Goal: Task Accomplishment & Management: Complete application form

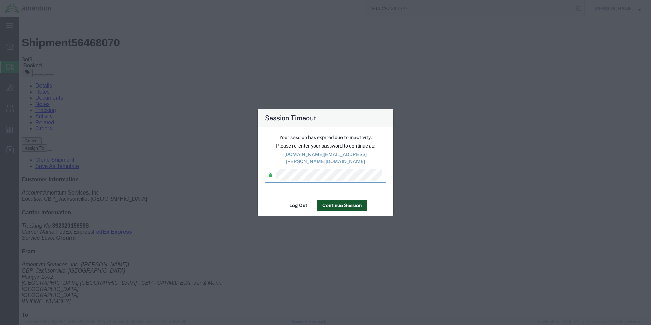
click at [346, 204] on button "Continue Session" at bounding box center [342, 205] width 51 height 11
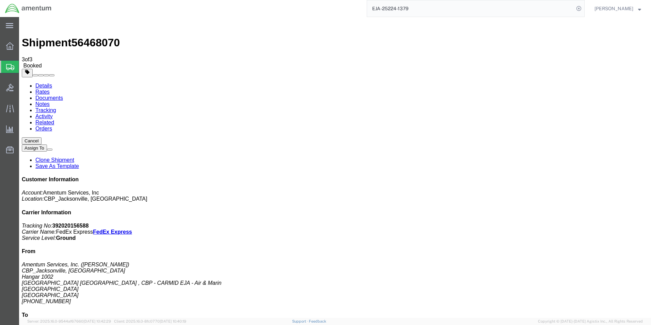
click at [0, 0] on span "Create Shipment" at bounding box center [0, 0] width 0 height 0
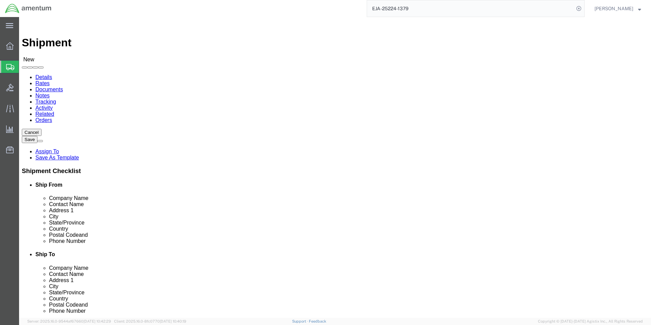
type input "eja"
select select "49930"
select select "FL"
click input "text"
type input "[PERSON_NAME]"
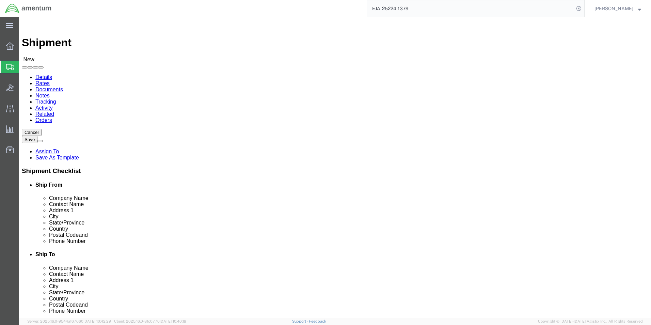
click div "Address 2"
click input "text"
type input "[PHONE_NUMBER]"
click input "text"
type input "[DOMAIN_NAME][EMAIL_ADDRESS][PERSON_NAME][DOMAIN_NAME]"
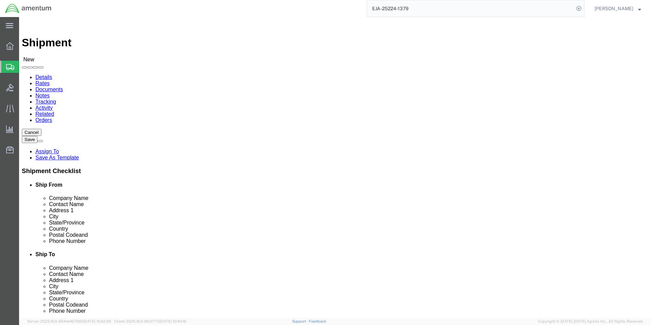
type input "epr"
select select "49933"
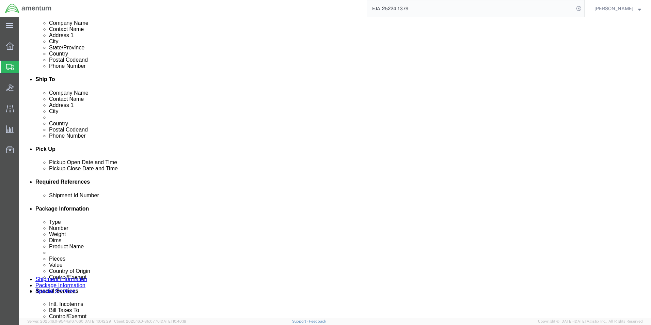
scroll to position [204, 0]
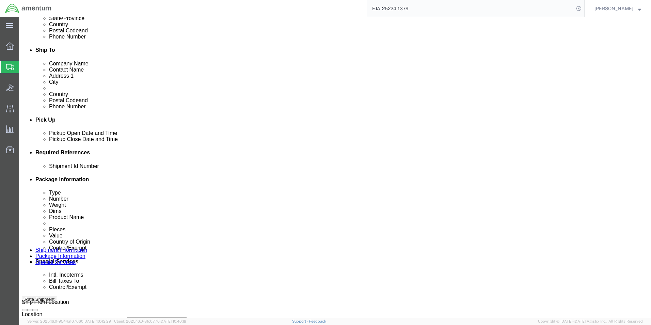
click input "text"
type input "6118.03.03.2219.000EJA.0000"
click button "Add reference"
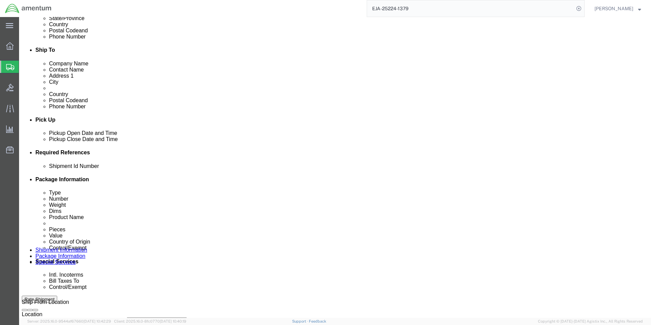
drag, startPoint x: 444, startPoint y: 193, endPoint x: 415, endPoint y: 195, distance: 29.0
click button "Add reference"
click select "Select Account Type Activity ID Airline Appointment Number ASN Batch Request # …"
select select "DEPT"
click select "Select Account Type Activity ID Airline Appointment Number ASN Batch Request # …"
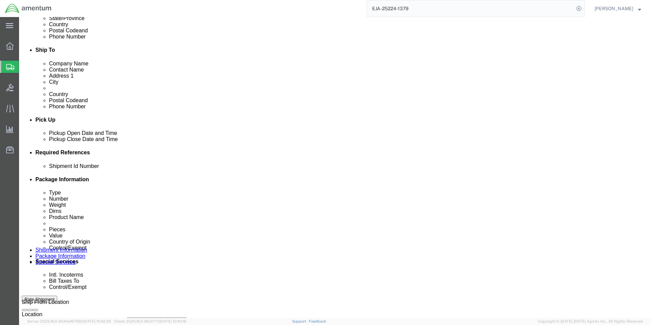
click input "text"
type input "CBP"
click select "Select Account Type Activity ID Airline Appointment Number ASN Batch Request # …"
select select "CUSTREF"
click select "Select Account Type Activity ID Airline Appointment Number ASN Batch Request # …"
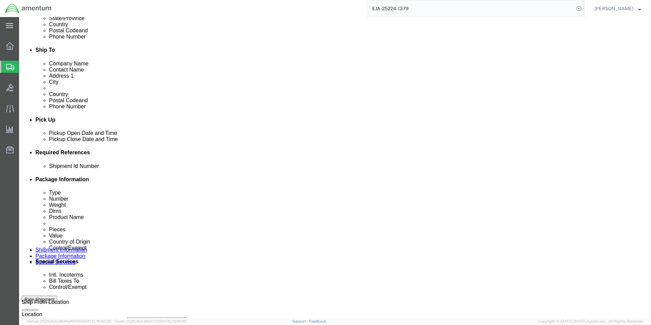
click input "text"
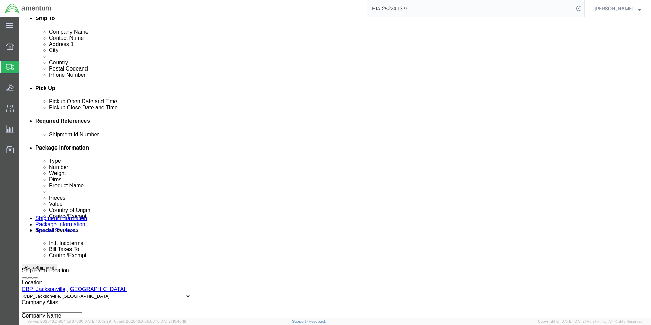
scroll to position [284, 0]
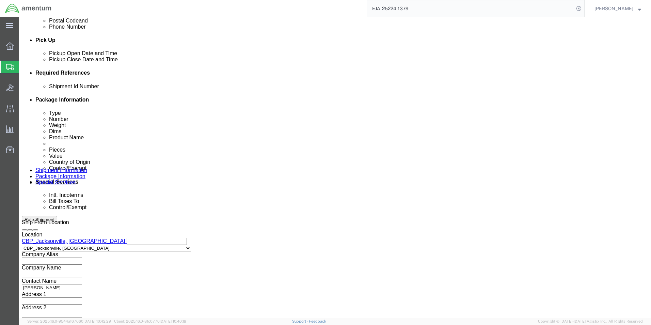
type input "WINDSHIELD"
drag, startPoint x: 472, startPoint y: 277, endPoint x: 468, endPoint y: 277, distance: 4.1
click button "Continue"
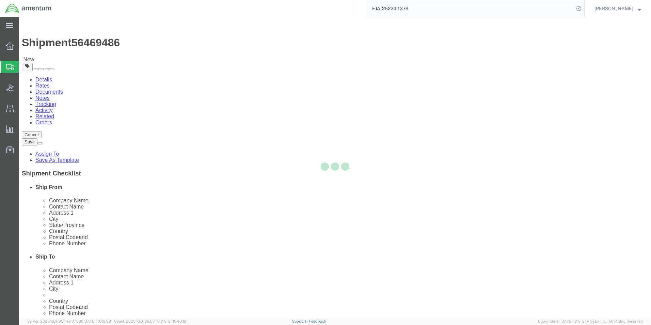
select select "CBOX"
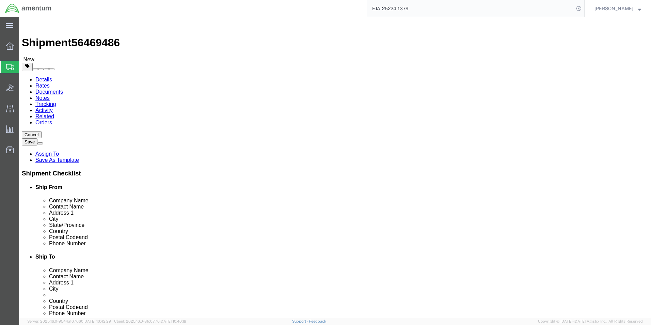
click input "text"
type input "42"
type input "44"
type input "12"
click input "0.00"
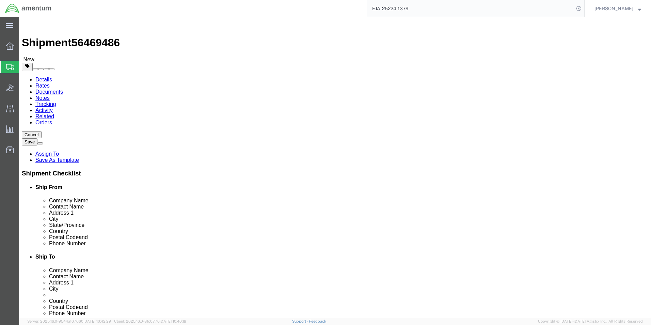
type input "53.00"
click link "Add Content"
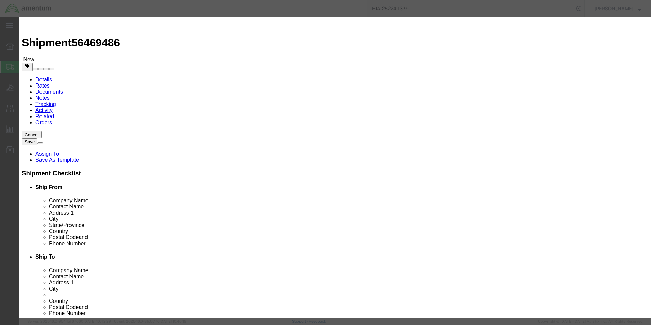
click input "text"
type input "WINDSHIELD"
click input "0"
type input "1"
click input "text"
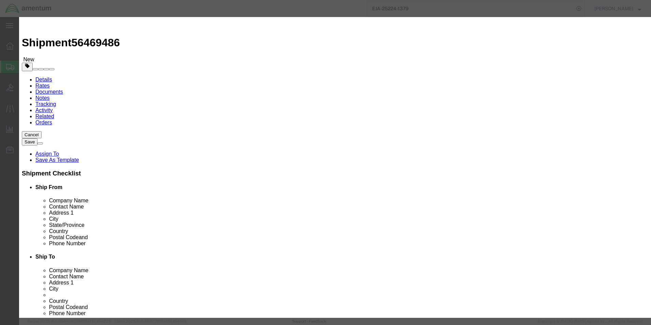
type input "1000.00"
click select "Select [GEOGRAPHIC_DATA] [GEOGRAPHIC_DATA] [GEOGRAPHIC_DATA] [GEOGRAPHIC_DATA] …"
select select "US"
click select "Select [GEOGRAPHIC_DATA] [GEOGRAPHIC_DATA] [GEOGRAPHIC_DATA] [GEOGRAPHIC_DATA] …"
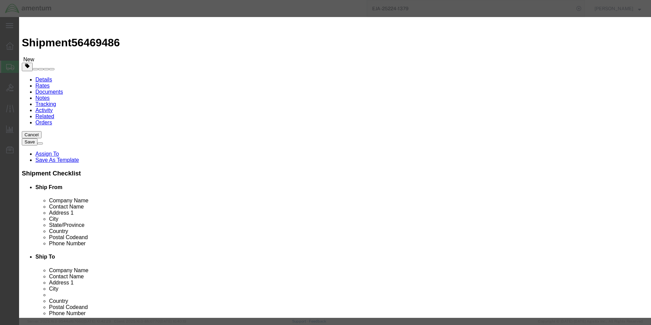
click select "Select ATF BIS DEA EPA FDA FTR ITAR OFAC Other (OPA)"
select select "FTR"
click select "Select ATF BIS DEA EPA FDA FTR ITAR OFAC Other (OPA)"
click select "Select 30.2(d)(2) 30.36 30.37(a) 30.37(f) 30.37(g) 30.37(h) 30.37(i) 30.37(j) 3…"
select select "30.37(a)"
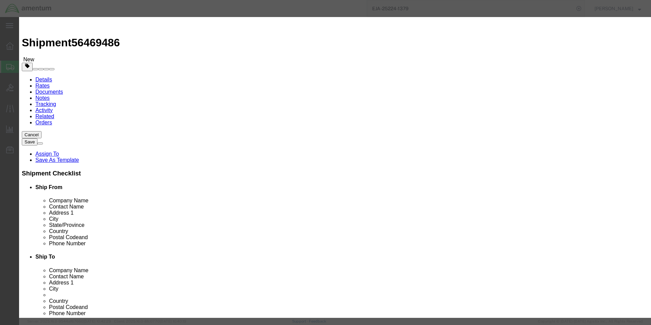
click select "Select 30.2(d)(2) 30.36 30.37(a) 30.37(f) 30.37(g) 30.37(h) 30.37(i) 30.37(j) 3…"
click button "Save & Close"
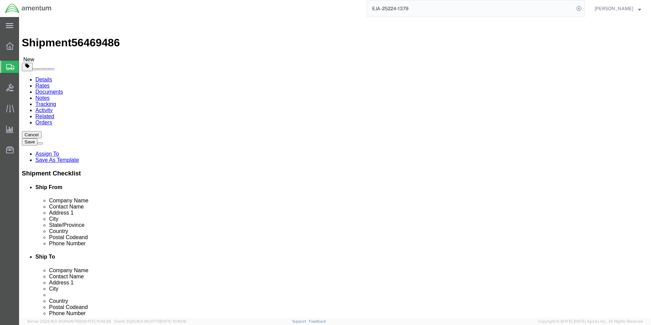
click div "Previous Continue"
click button "Continue"
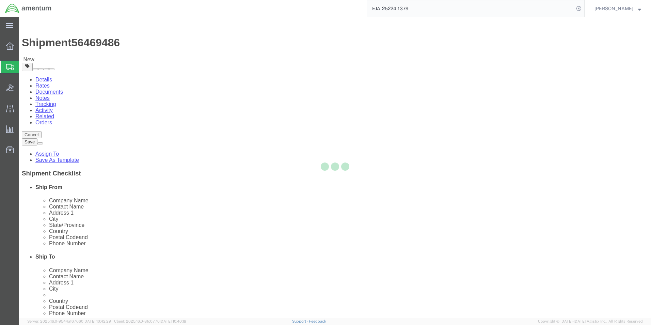
select select
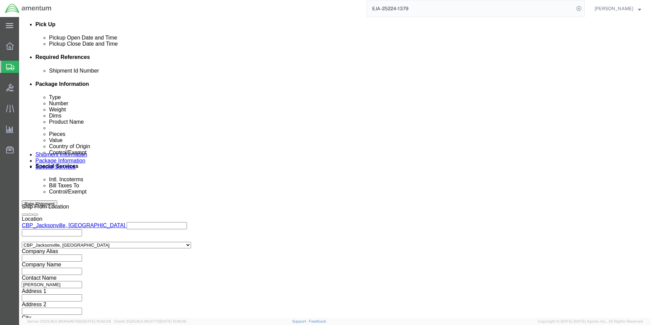
scroll to position [306, 0]
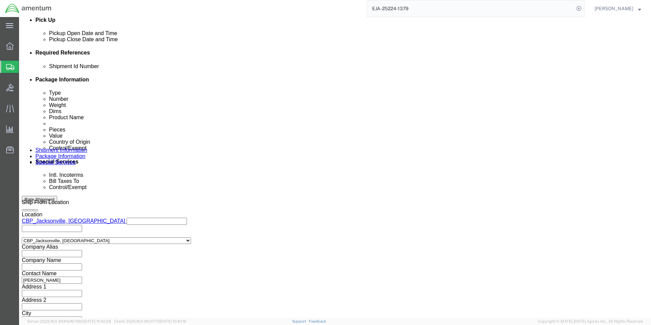
click select "Select Carriage Insurance Paid Carriage Paid To Cost and Freight Cost Insurance…"
select select "DAP"
click select "Select Carriage Insurance Paid Carriage Paid To Cost and Freight Cost Insurance…"
select select "SHIP"
click select "Select Recipient Account Sender/Shipper Third Party Account"
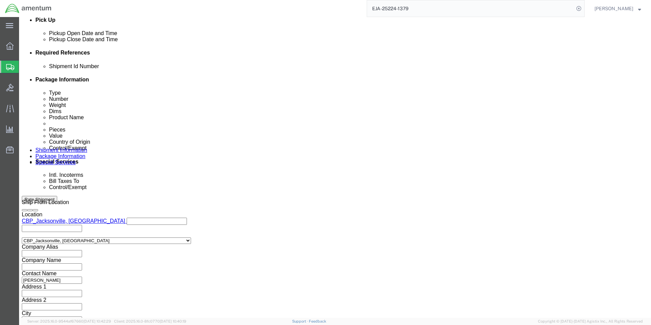
select select "SHIP"
click select "Select Recipient Account Sender/Shipper Third Party Account"
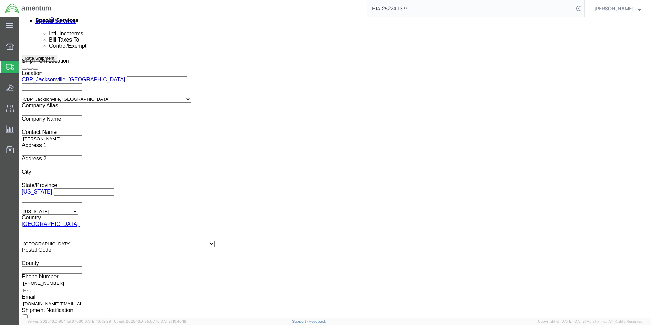
scroll to position [511, 0]
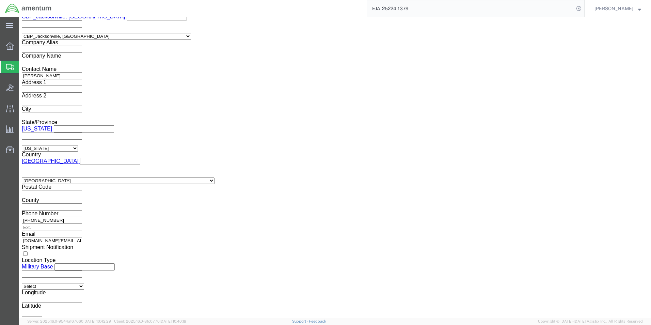
click select "Select ATF BIS DEA EPA FDA FTR ITAR OFAC Other (OPA)"
select select "FTR"
click select "Select ATF BIS DEA EPA FDA FTR ITAR OFAC Other (OPA)"
click select "Select AES-Direct EEI Carrier File EEI EEI Exempt"
select select "EXEM"
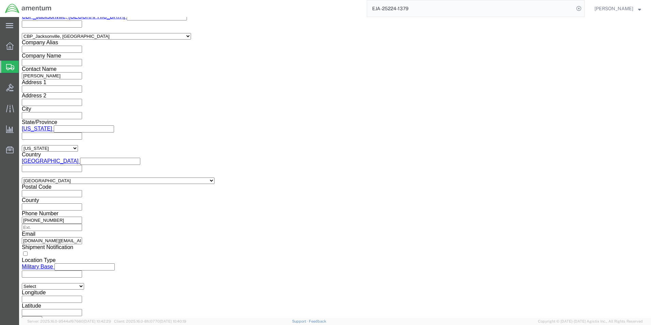
click select "Select AES-Direct EEI Carrier File EEI EEI Exempt"
click select "Select 30.2(d)(2) 30.36 30.37(a) 30.37(f) 30.37(g) 30.37(h) 30.37(i) 30.37(j) 3…"
select select "30.37(a)"
click select "Select 30.2(d)(2) 30.36 30.37(a) 30.37(f) 30.37(g) 30.37(h) 30.37(i) 30.37(j) 3…"
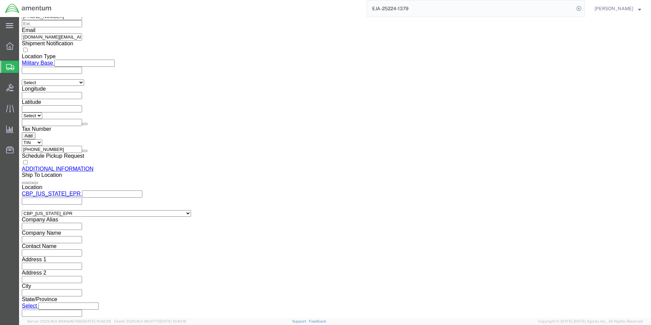
scroll to position [715, 0]
click button "Rate Shipment"
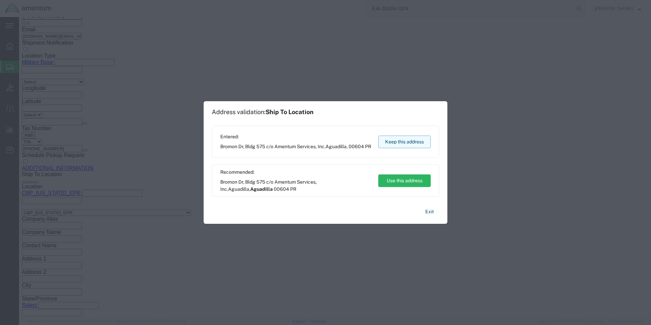
click at [395, 146] on button "Keep this address" at bounding box center [404, 142] width 52 height 13
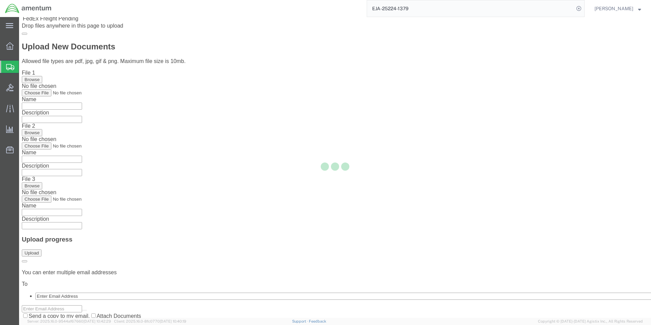
scroll to position [0, 0]
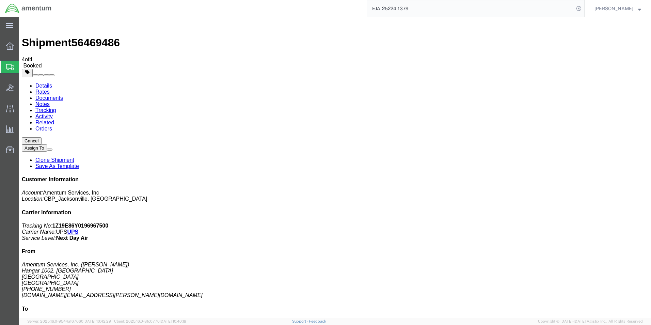
drag, startPoint x: 80, startPoint y: 135, endPoint x: 308, endPoint y: 173, distance: 231.6
click at [0, 0] on span "Create Shipment" at bounding box center [0, 0] width 0 height 0
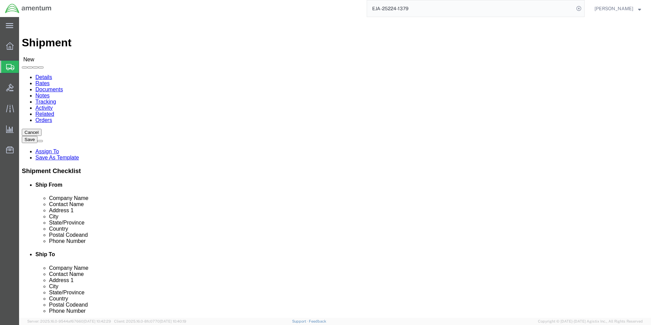
type input "eja"
select select "49930"
select select "FL"
click input "text"
type input "[PERSON_NAME]"
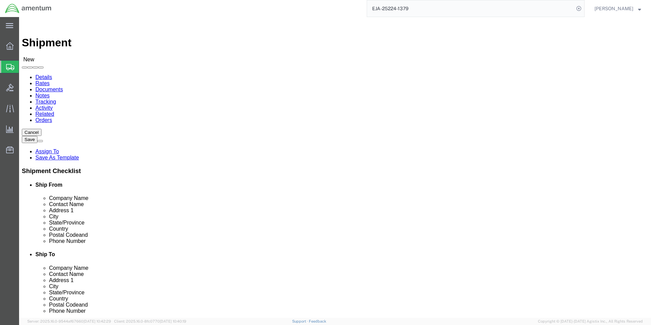
click label "Address 2"
click input "text"
type input "[PHONE_NUMBER]"
click input "text"
type input "[DOMAIN_NAME][EMAIL_ADDRESS][PERSON_NAME][DOMAIN_NAME]"
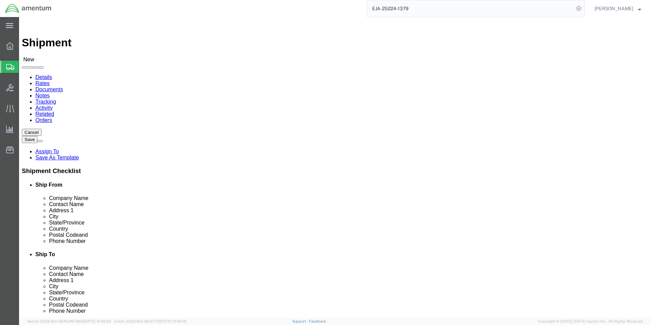
type input "mca"
select select "49941"
select select "[GEOGRAPHIC_DATA]"
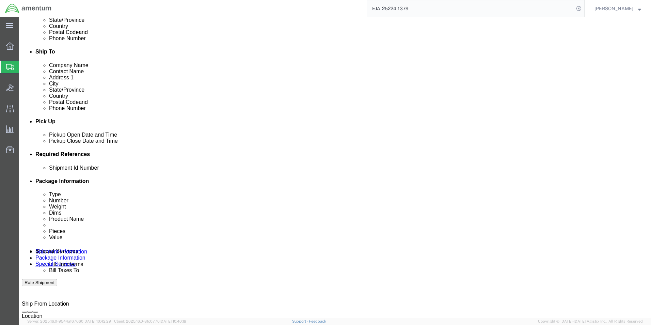
scroll to position [204, 0]
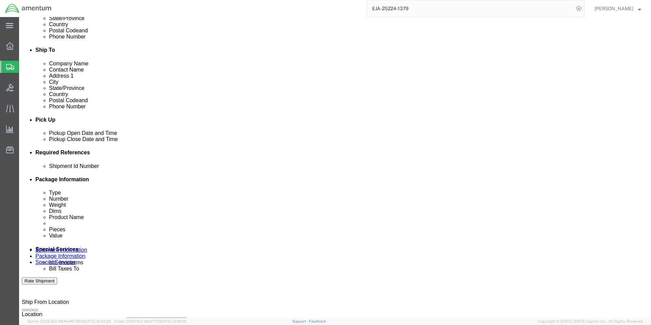
click input "text"
type input "6118.03.03.2219.000.EJA.0000"
click div "Add reference"
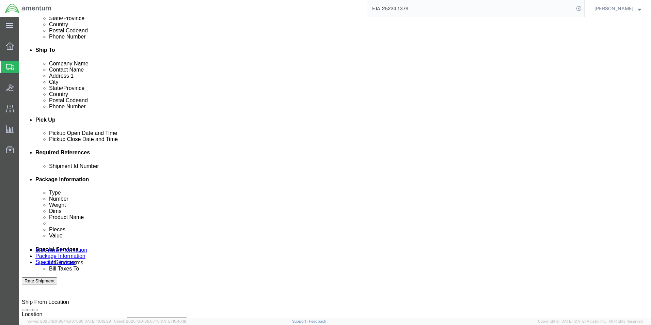
click div "Add reference"
click button "Add reference"
click div "Select Account Type Activity ID Airline Appointment Number ASN Batch Request # …"
drag, startPoint x: 198, startPoint y: 219, endPoint x: 202, endPoint y: 216, distance: 4.6
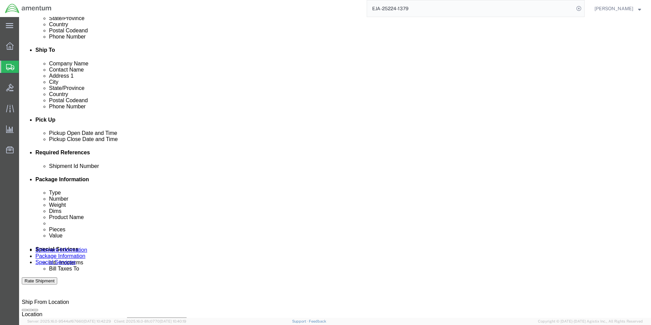
click select "Select Account Type Activity ID Airline Appointment Number ASN Batch Request # …"
select select "DEPT"
click select "Select Account Type Activity ID Airline Appointment Number ASN Batch Request # …"
click input "text"
type input "CBP"
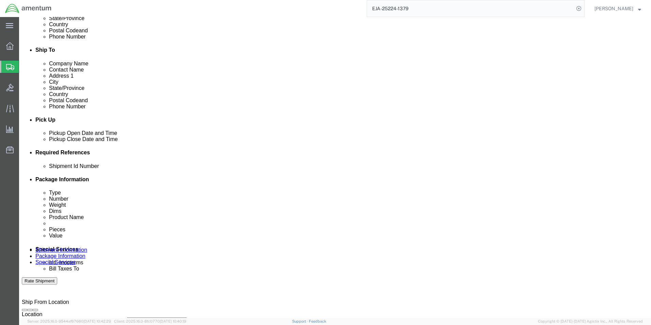
click select "Select Account Type Activity ID Airline Appointment Number ASN Batch Request # …"
select select "CUSTREF"
click select "Select Account Type Activity ID Airline Appointment Number ASN Batch Request # …"
click input "text"
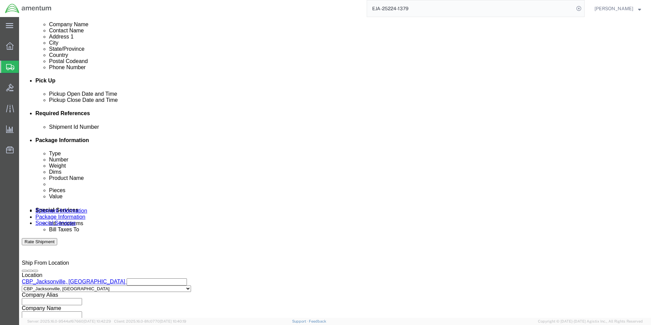
scroll to position [284, 0]
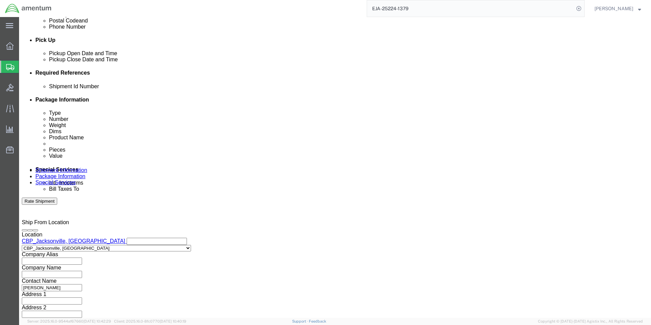
type input "TOOL"
click button "Continue"
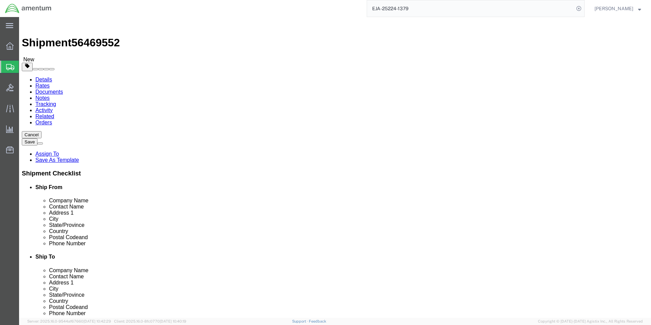
click select "Select BCK Boxes Bale(s) Basket(s) Bolt(s) Bottle(s) Buckets Bulk Bundle(s) Can…"
select select "CASE"
click select "Select BCK Boxes Bale(s) Basket(s) Bolt(s) Bottle(s) Buckets Bulk Bundle(s) Can…"
click input "text"
type input "22"
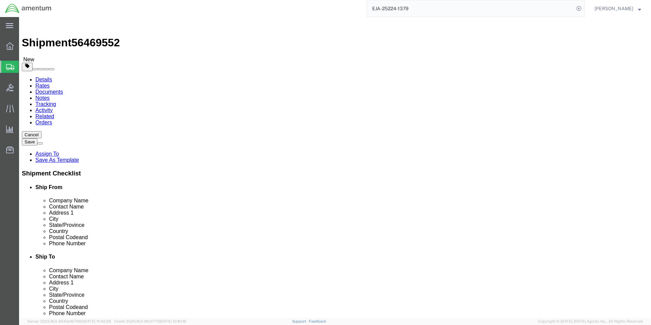
type input "15"
type input "10"
click input "0.00"
type input "36.00"
click link "Add Content"
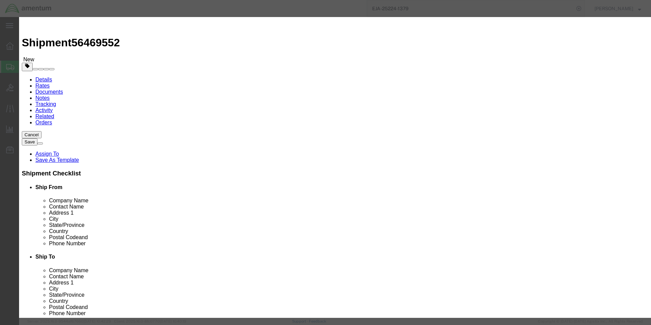
click input "text"
type input "TOOL"
click input "0"
type input "1"
click input "text"
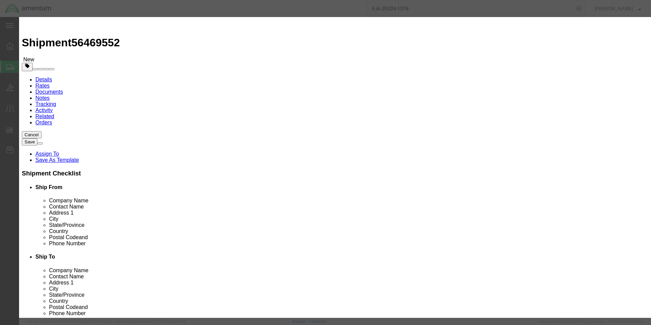
type input "500.00"
click button "Save & Close"
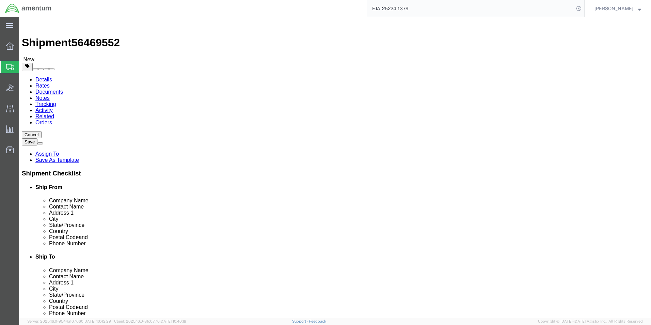
click button "Rate Shipment"
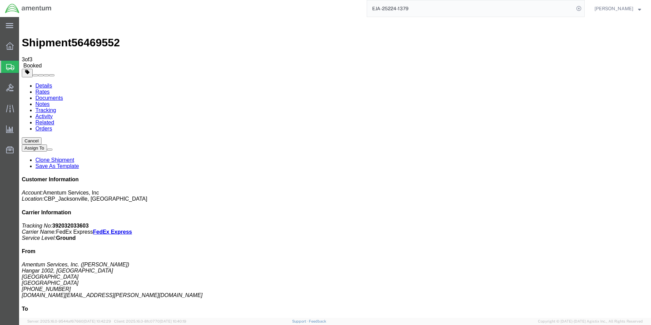
drag, startPoint x: 89, startPoint y: 121, endPoint x: 383, endPoint y: 125, distance: 293.9
click at [0, 0] on span "Create Shipment" at bounding box center [0, 0] width 0 height 0
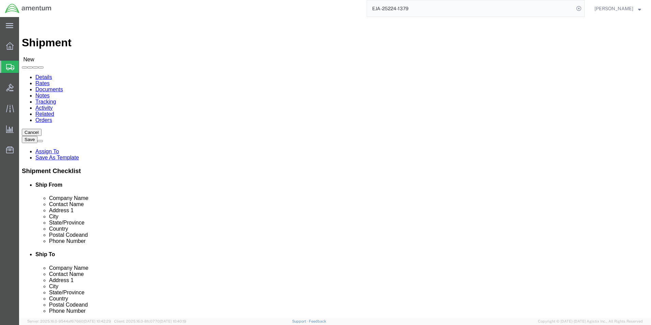
type input "EJA"
select select "49930"
select select "FL"
click input "text"
type input "[PERSON_NAME]"
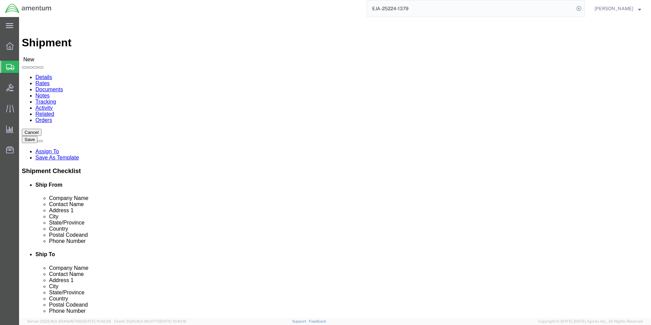
click input "text"
type input "[PHONE_NUMBER]"
click input "text"
type input "[DOMAIN_NAME][EMAIL_ADDRESS][PERSON_NAME][DOMAIN_NAME]"
type input "ncc"
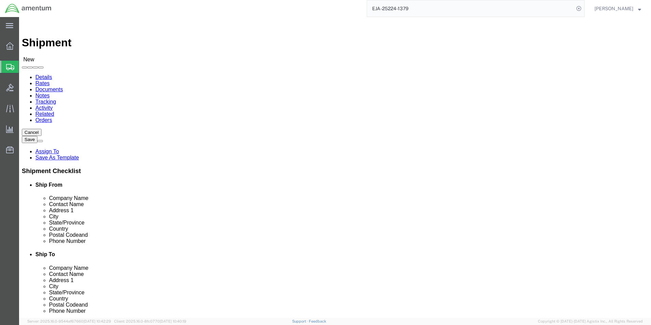
select select "69291"
select select "[GEOGRAPHIC_DATA]"
click input "text"
type input "[PERSON_NAME]"
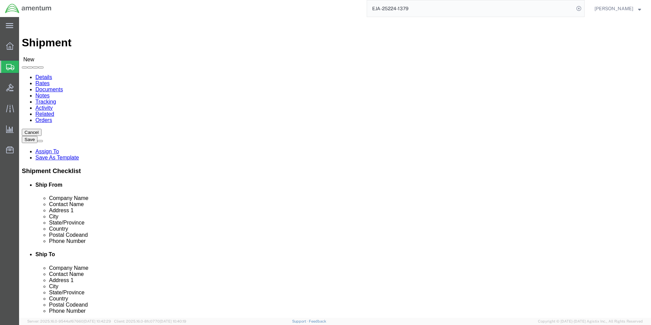
click input "text"
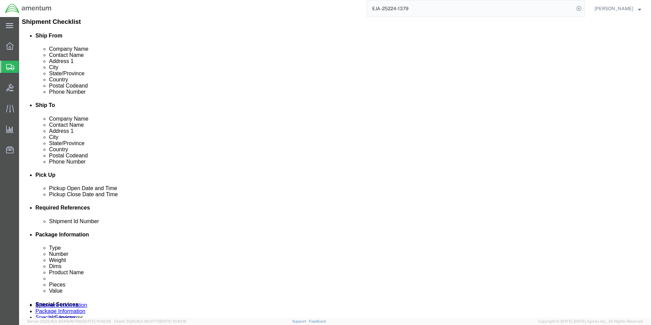
scroll to position [204, 0]
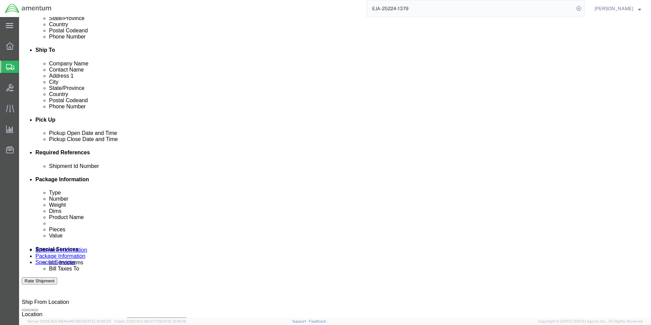
type input "9152310646"
click input "text"
type input "6118.03.03.2219.000.EJA.0000"
click button "Add reference"
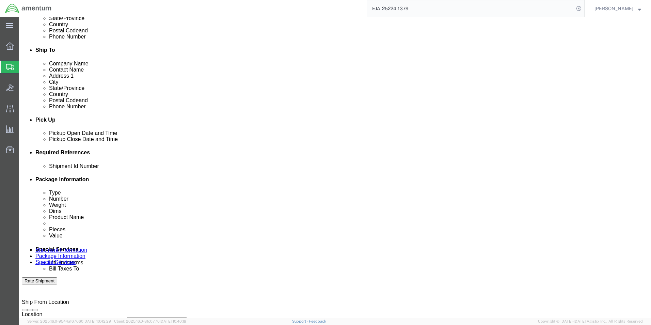
scroll to position [0, 0]
click button "Add reference"
drag, startPoint x: 189, startPoint y: 217, endPoint x: 192, endPoint y: 216, distance: 3.5
click select "Select Account Type Activity ID Airline Appointment Number ASN Batch Request # …"
select select "DEPT"
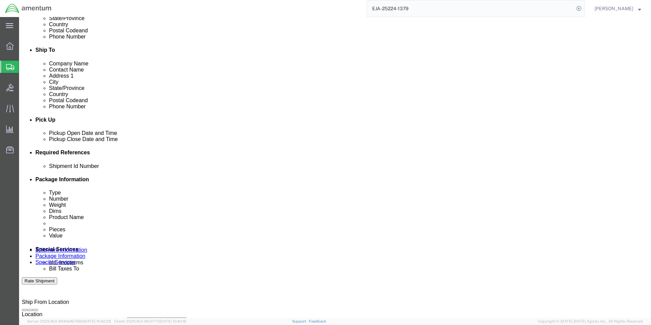
click select "Select Account Type Activity ID Airline Appointment Number ASN Batch Request # …"
click input "text"
type input "CBP"
click select "Select Account Type Activity ID Airline Appointment Number ASN Batch Request # …"
select select "CUSTREF"
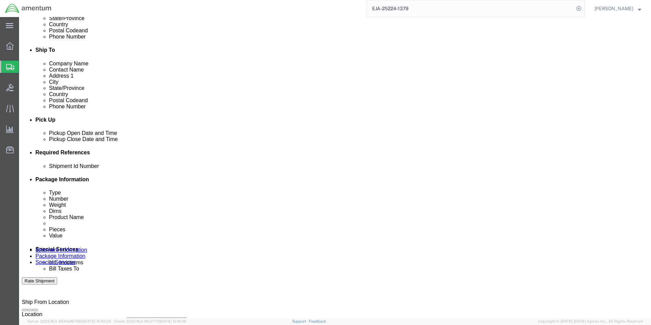
click select "Select Account Type Activity ID Airline Appointment Number ASN Batch Request # …"
click input "text"
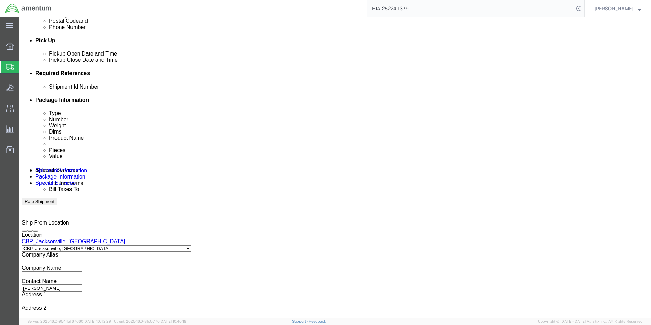
scroll to position [284, 0]
type input "STAND"
click button "Continue"
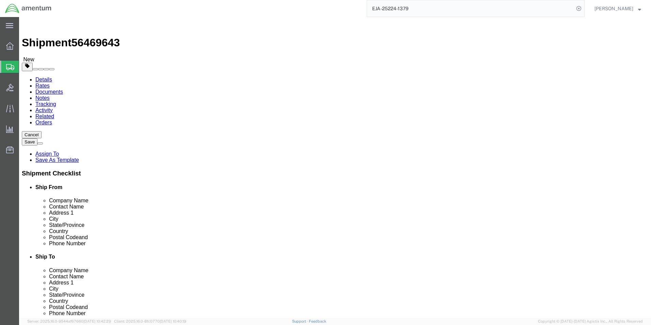
click select "Select BCK Boxes Bale(s) Basket(s) Bolt(s) Bottle(s) Buckets Bulk Bundle(s) Can…"
select select "NKCR"
click select "Select BCK Boxes Bale(s) Basket(s) Bolt(s) Bottle(s) Buckets Bulk Bundle(s) Can…"
click input "text"
click div "Package Content # 1 1 x Naked Cargo (UnPackaged) Package Type Select BCK Boxes …"
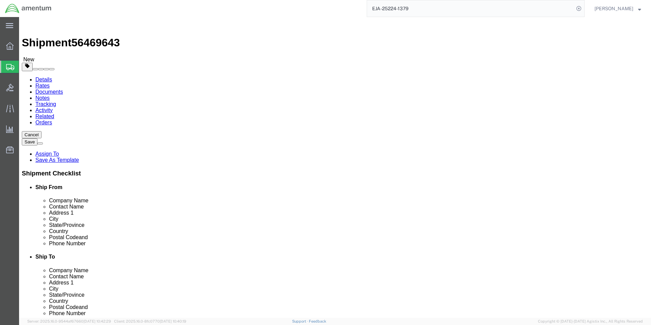
click div
click input "text"
type input "40"
click input "text"
type input "9"
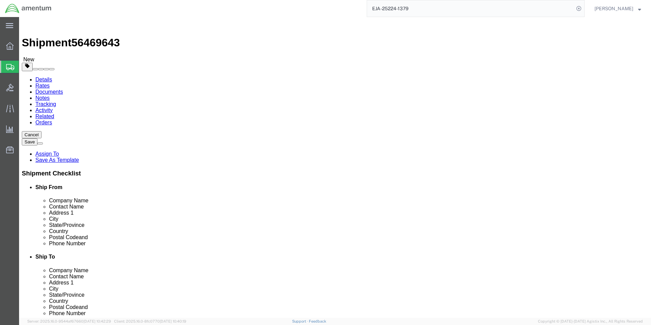
type input "9"
click input "0.00"
type input "18.00"
click link "Add Content"
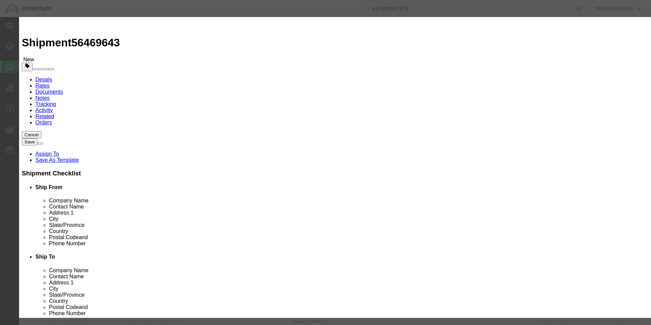
click input "text"
type input "STAND"
click div "Product Name STAND Pieces 0 Select Bag Barrels 100Board Feet Bottle Box Blister…"
click input "0"
type input "1"
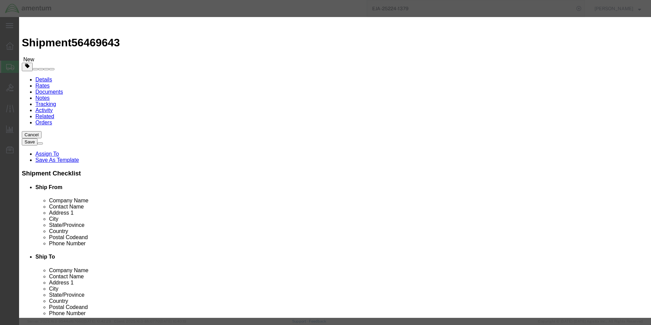
click input "text"
type input "200.00"
click button "Save & Close"
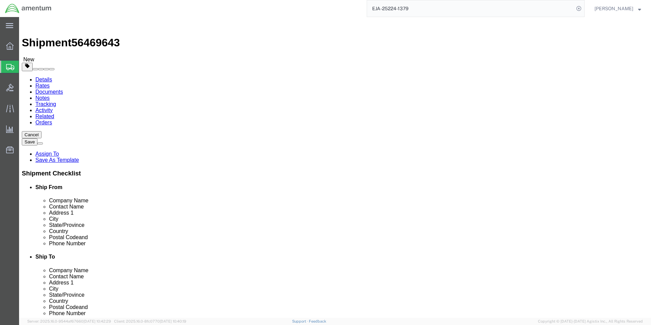
click button "Rate Shipment"
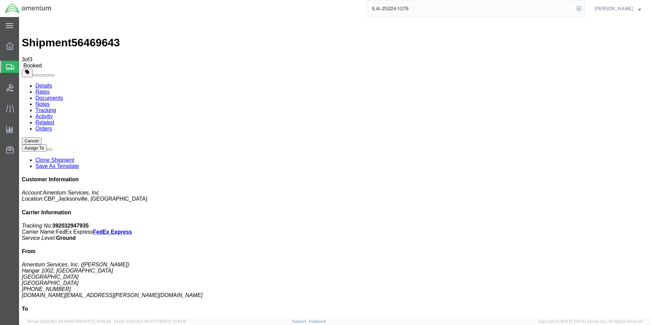
click at [89, 223] on b "392032947935" at bounding box center [70, 226] width 36 height 6
copy b "392032947935"
